Goal: Information Seeking & Learning: Compare options

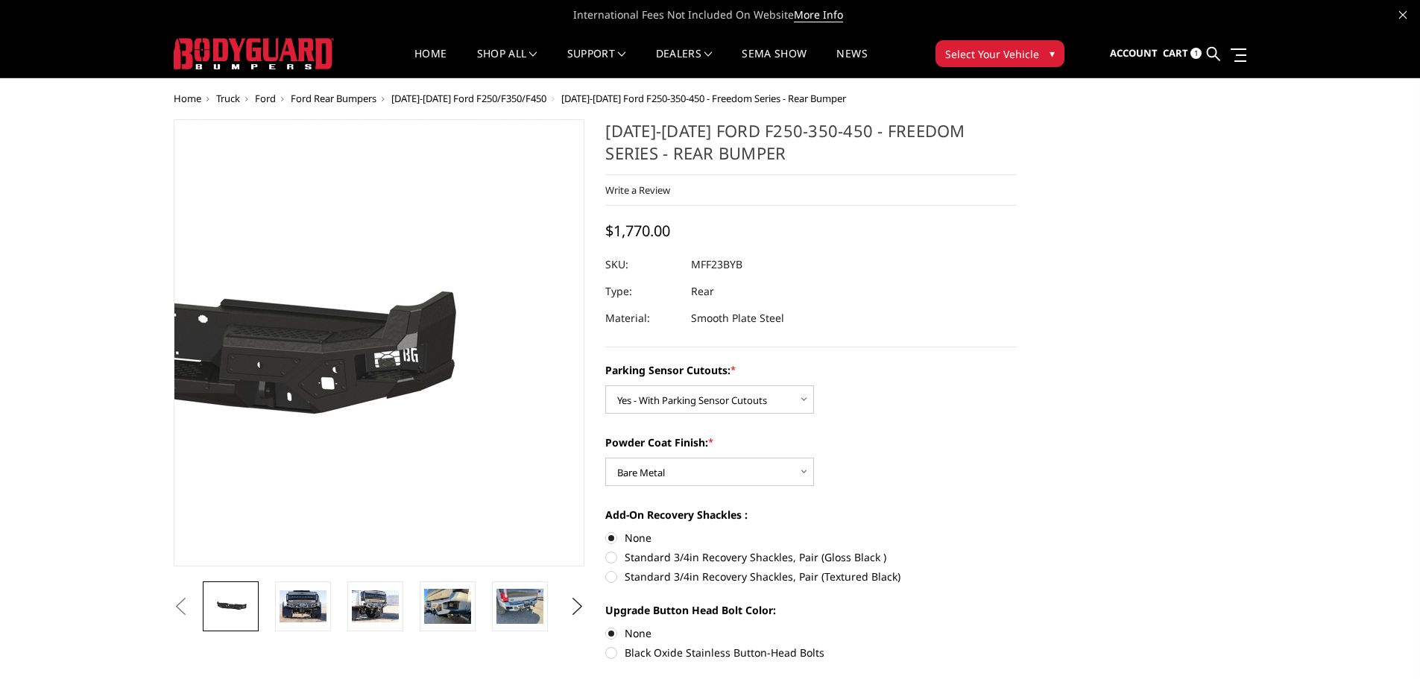
select select "2559"
select select "2560"
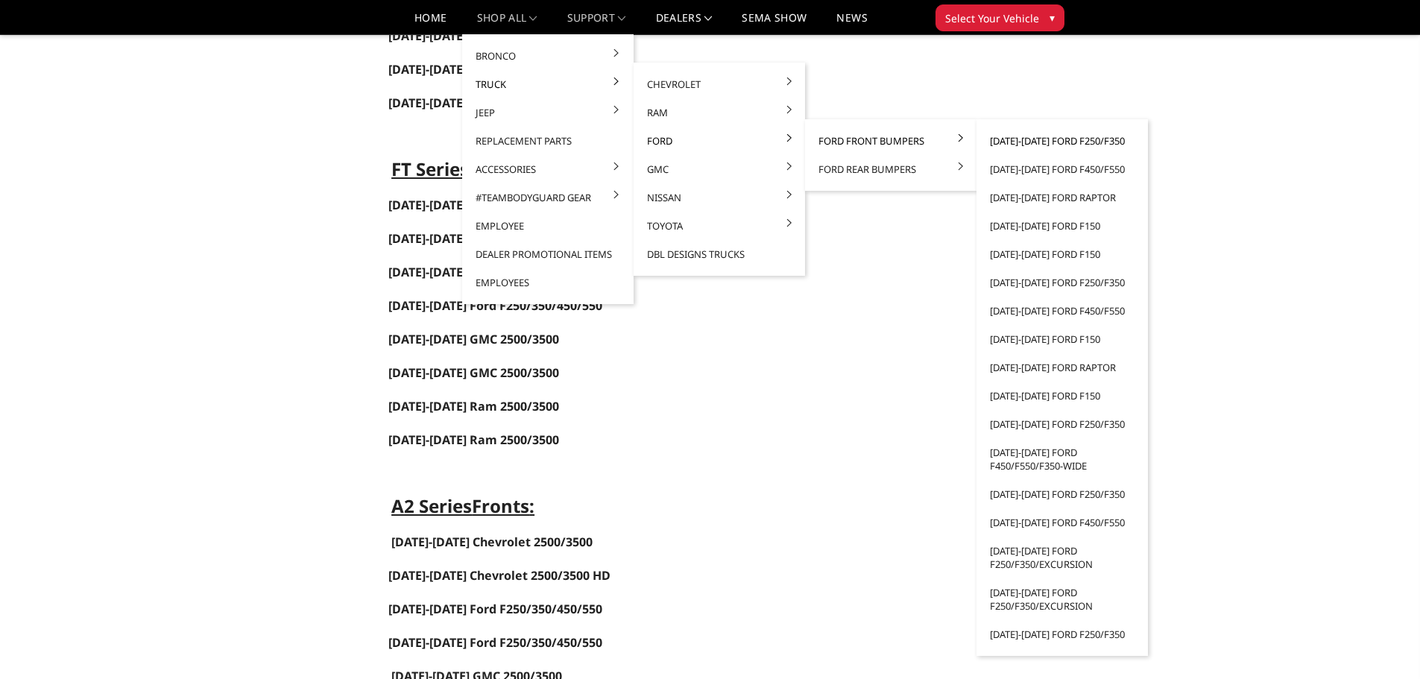
click at [996, 141] on link "[DATE]-[DATE] Ford F250/F350" at bounding box center [1063, 141] width 160 height 28
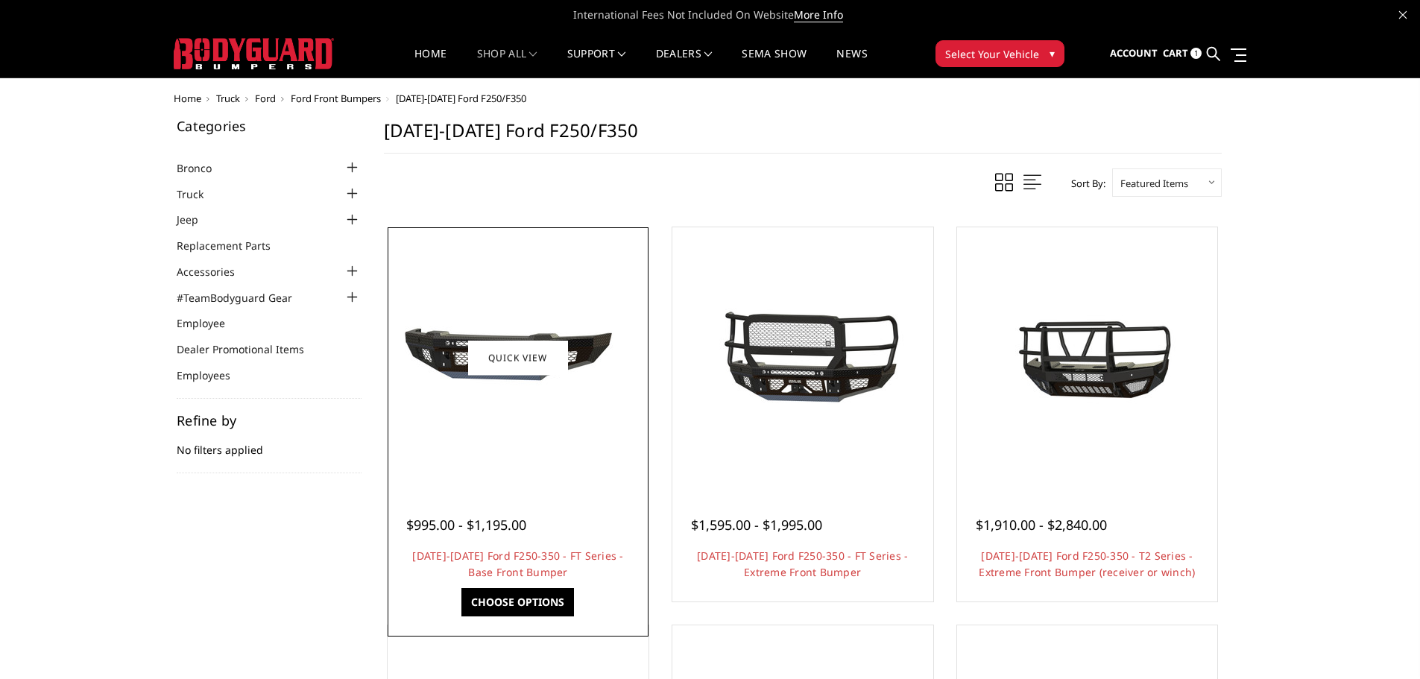
click at [500, 386] on img at bounding box center [518, 358] width 239 height 112
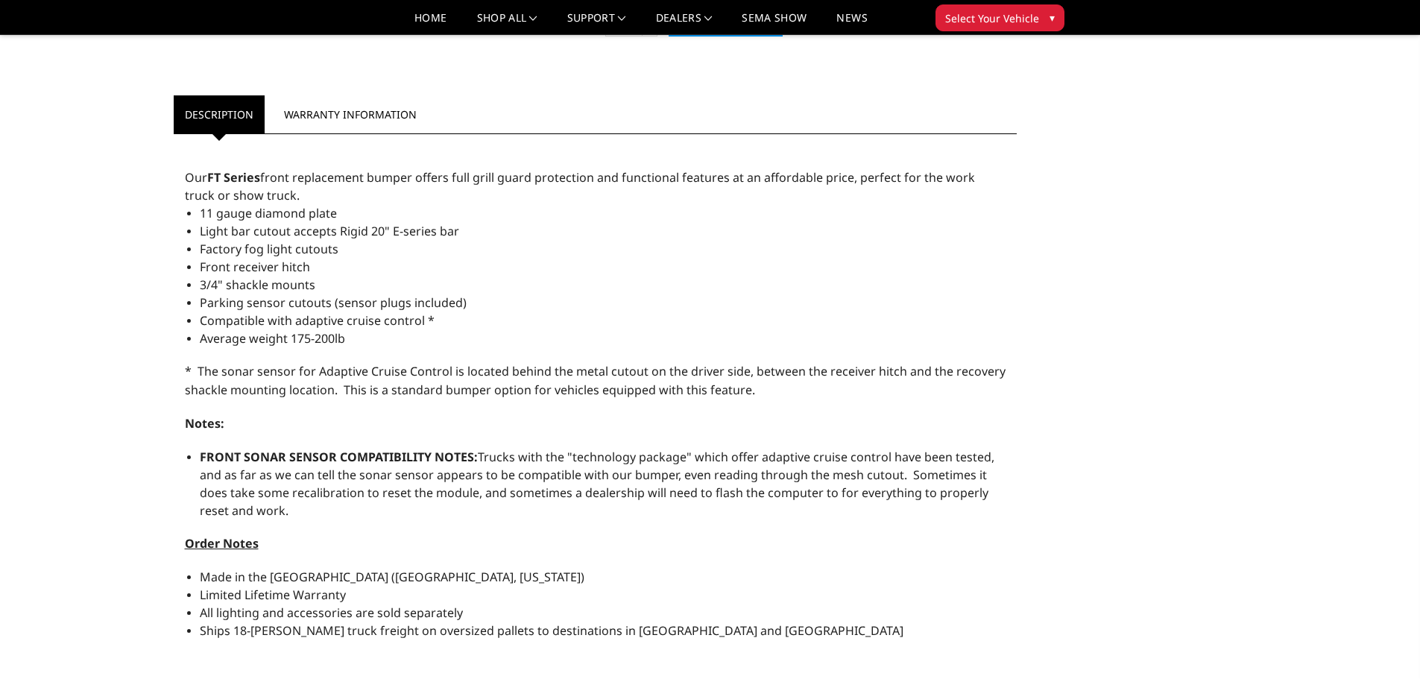
scroll to position [597, 0]
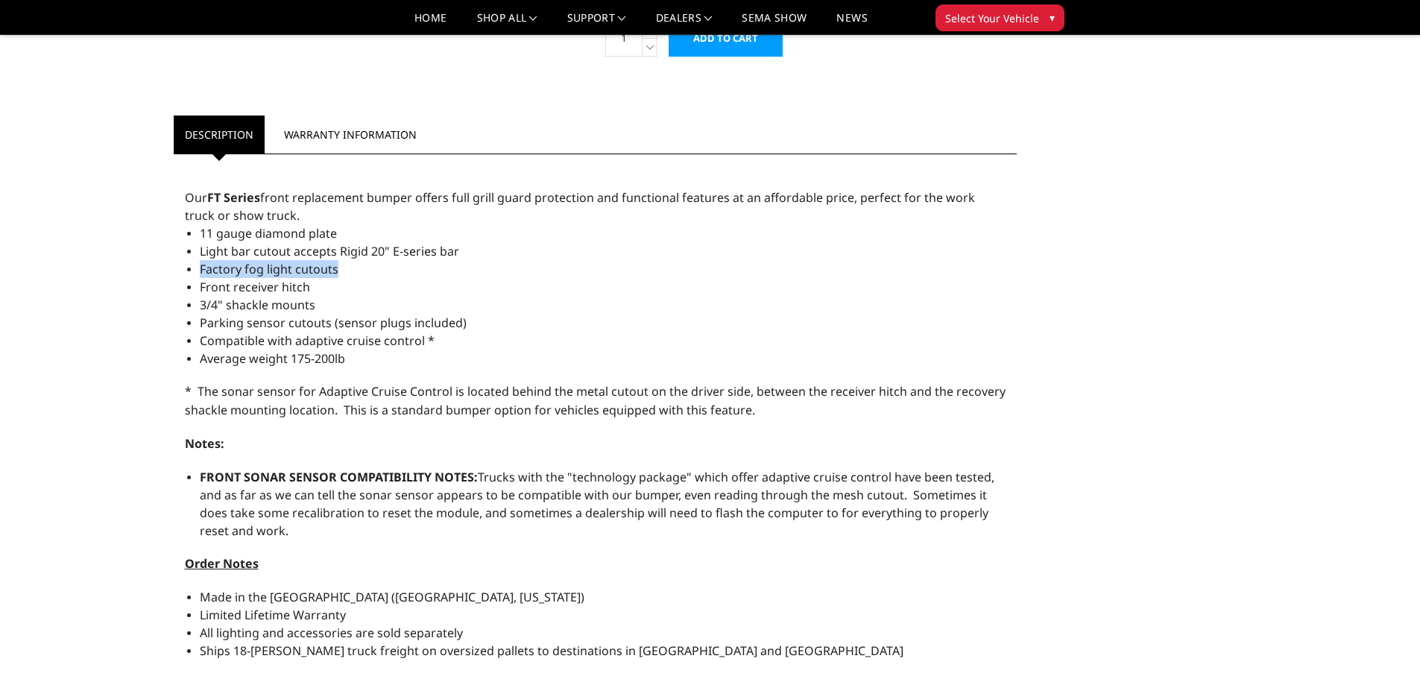
drag, startPoint x: 347, startPoint y: 269, endPoint x: 198, endPoint y: 268, distance: 149.1
click at [198, 268] on div "11 gauge diamond plate Light bar cutout accepts Rigid 20" E-series bar Factory …" at bounding box center [596, 466] width 822 height 484
drag, startPoint x: 239, startPoint y: 271, endPoint x: 594, endPoint y: 242, distance: 356.1
click at [594, 242] on li "Light bar cutout accepts Rigid 20" E-series bar" at bounding box center [603, 251] width 807 height 18
drag, startPoint x: 481, startPoint y: 193, endPoint x: 435, endPoint y: 366, distance: 179.1
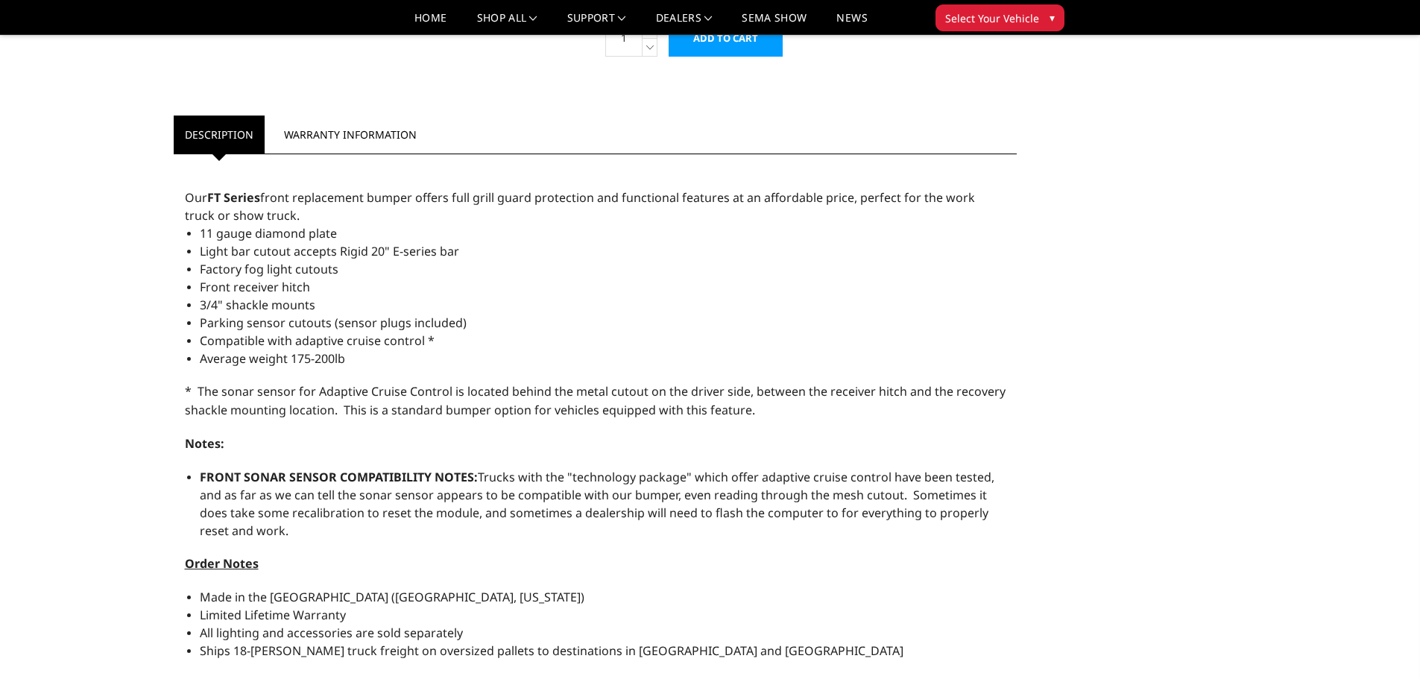
click at [435, 366] on li "Average weight 175-200lb" at bounding box center [603, 359] width 807 height 18
click at [385, 278] on li "Front receiver hitch" at bounding box center [603, 287] width 807 height 18
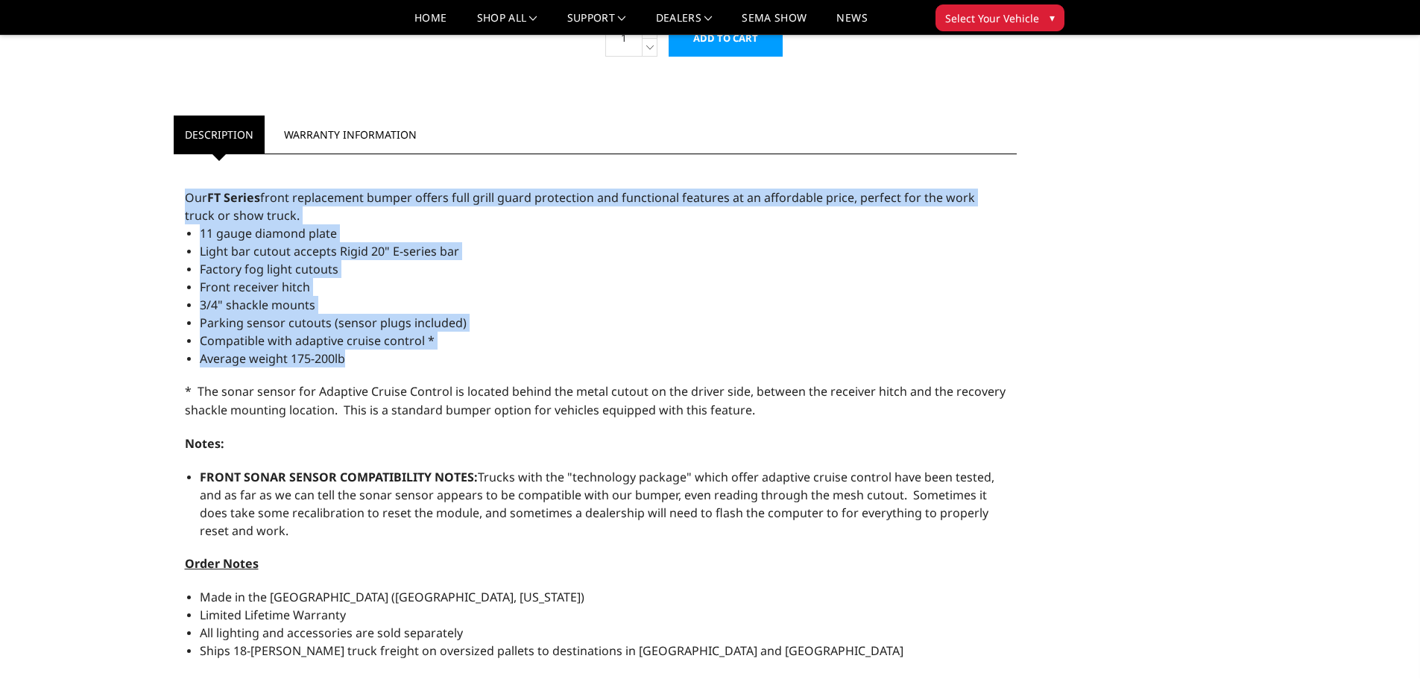
drag, startPoint x: 177, startPoint y: 198, endPoint x: 409, endPoint y: 353, distance: 279.0
click at [409, 353] on div "Our FT Series front replacement bumper offers full grill guard protection and f…" at bounding box center [596, 489] width 844 height 654
copy div "Our FT Series front replacement bumper offers full grill guard protection and f…"
click at [675, 307] on li "3/4" shackle mounts" at bounding box center [603, 305] width 807 height 18
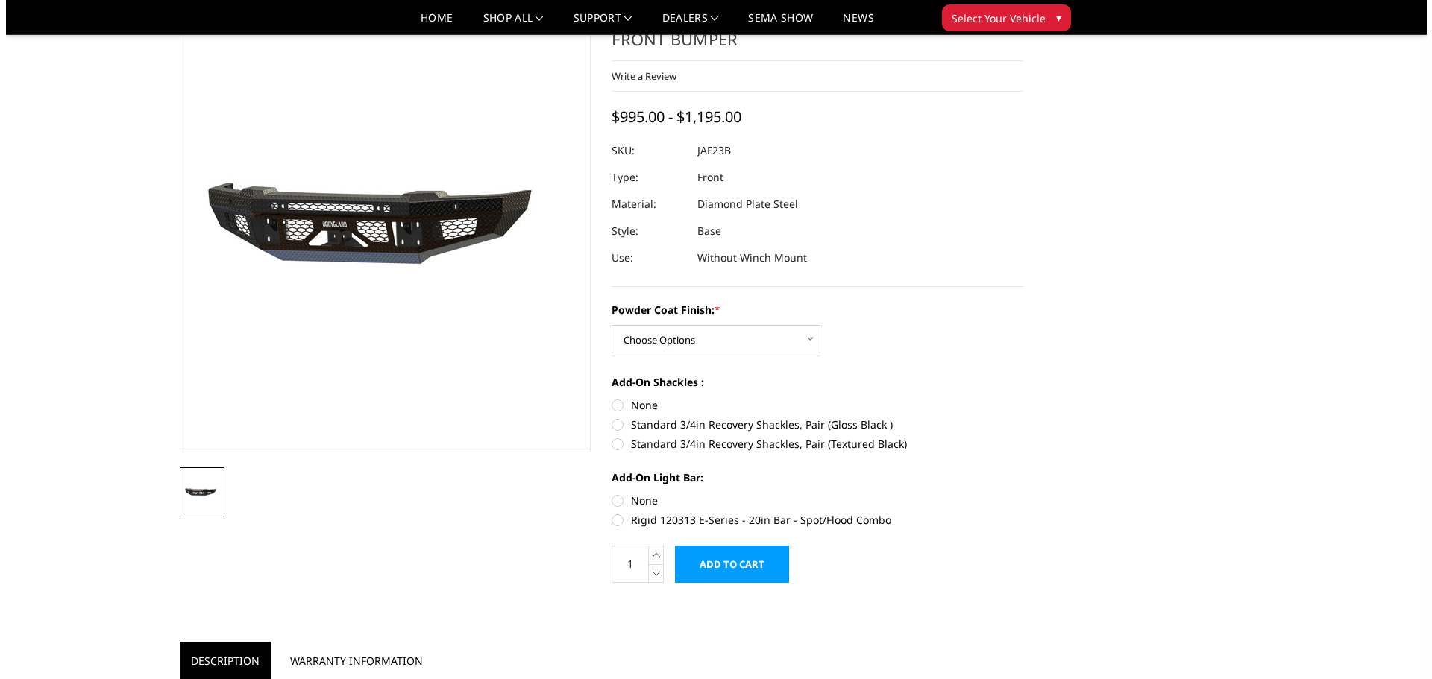
scroll to position [0, 0]
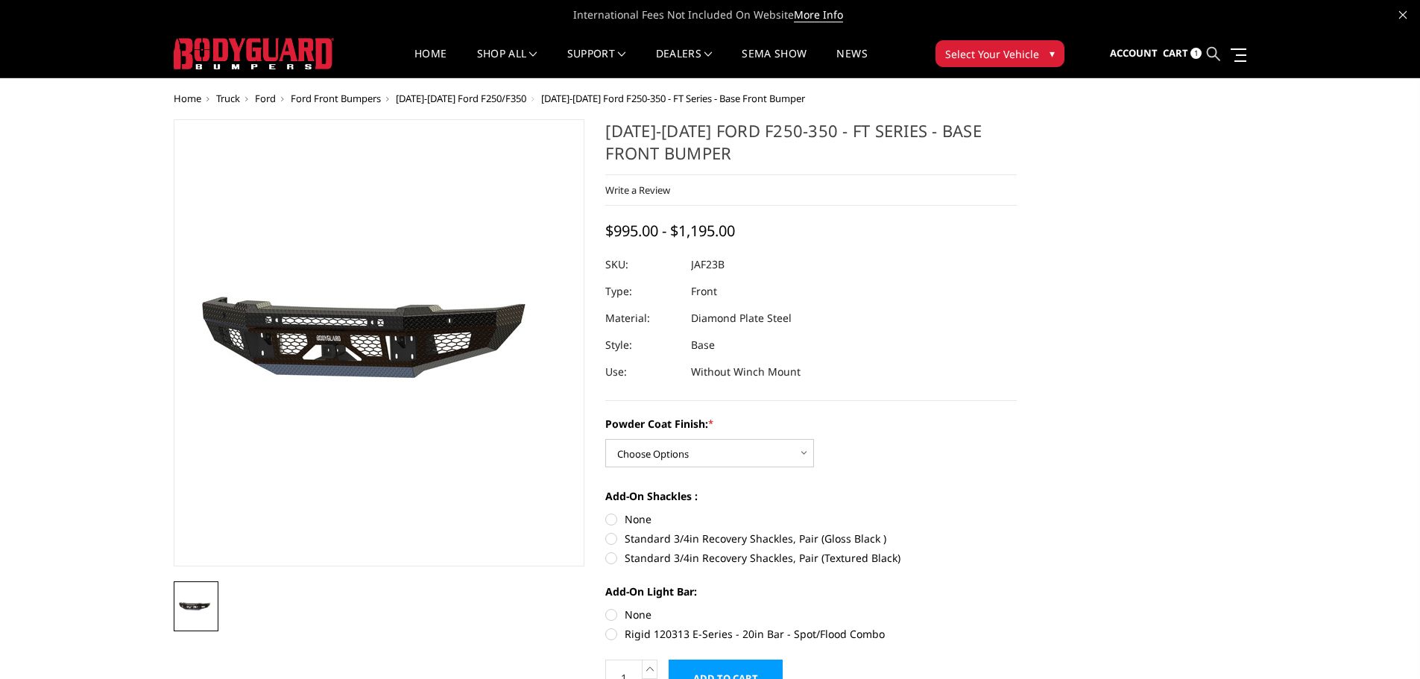
click at [1212, 52] on icon at bounding box center [1213, 53] width 13 height 13
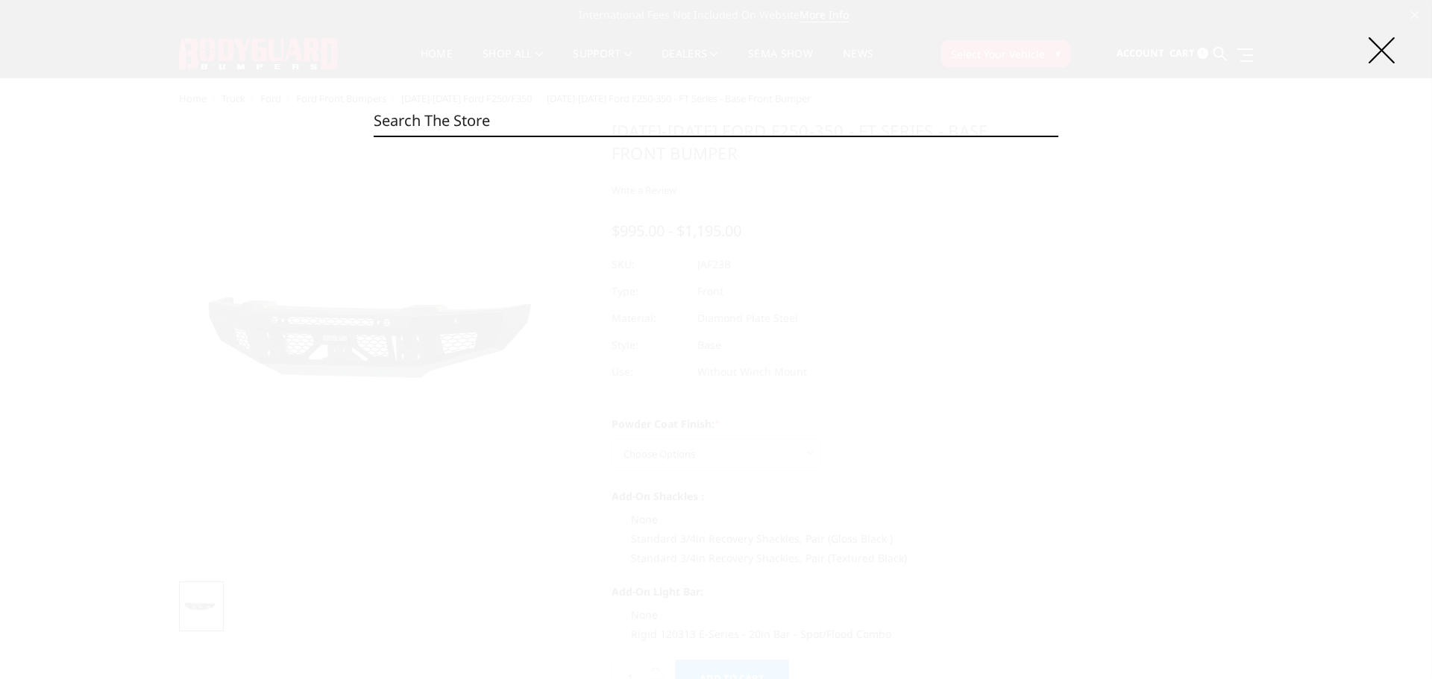
click at [629, 119] on input "Search" at bounding box center [716, 121] width 685 height 30
paste input "KFC20BYG"
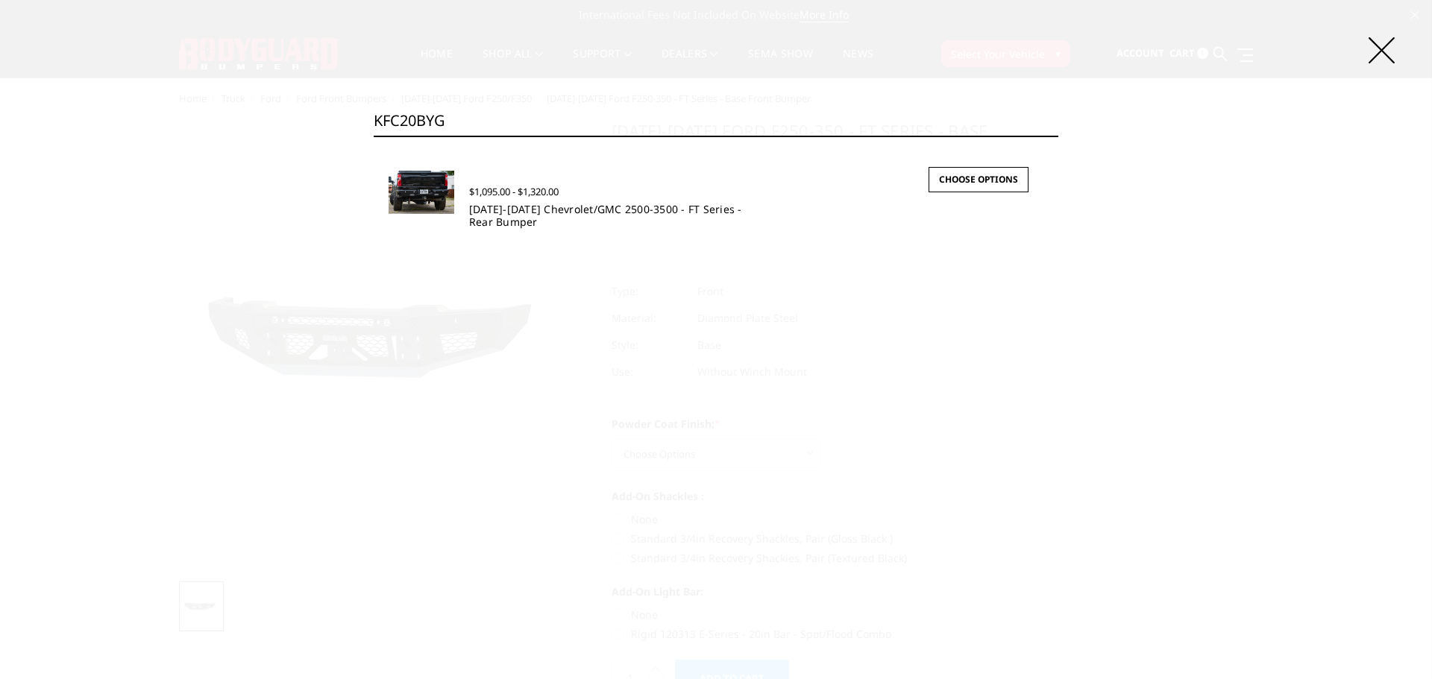
type input "KFC20BYG"
click at [488, 216] on link "[DATE]-[DATE] Chevrolet/GMC 2500-3500 - FT Series - Rear Bumper" at bounding box center [605, 215] width 273 height 27
